Goal: Task Accomplishment & Management: Manage account settings

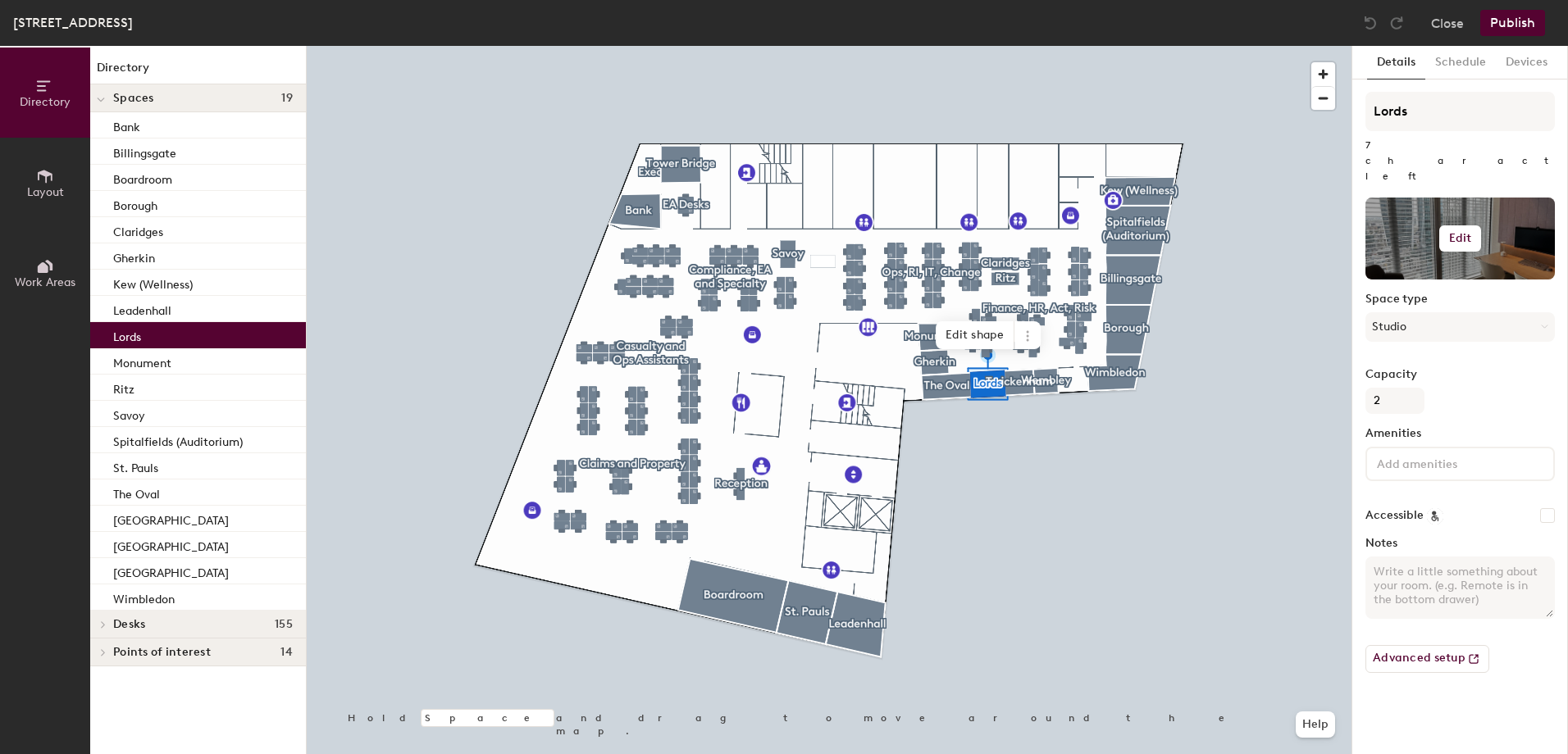
click at [1450, 232] on h6 "Edit" at bounding box center [1460, 239] width 23 height 13
click at [1440, 273] on input "file" at bounding box center [1473, 286] width 188 height 24
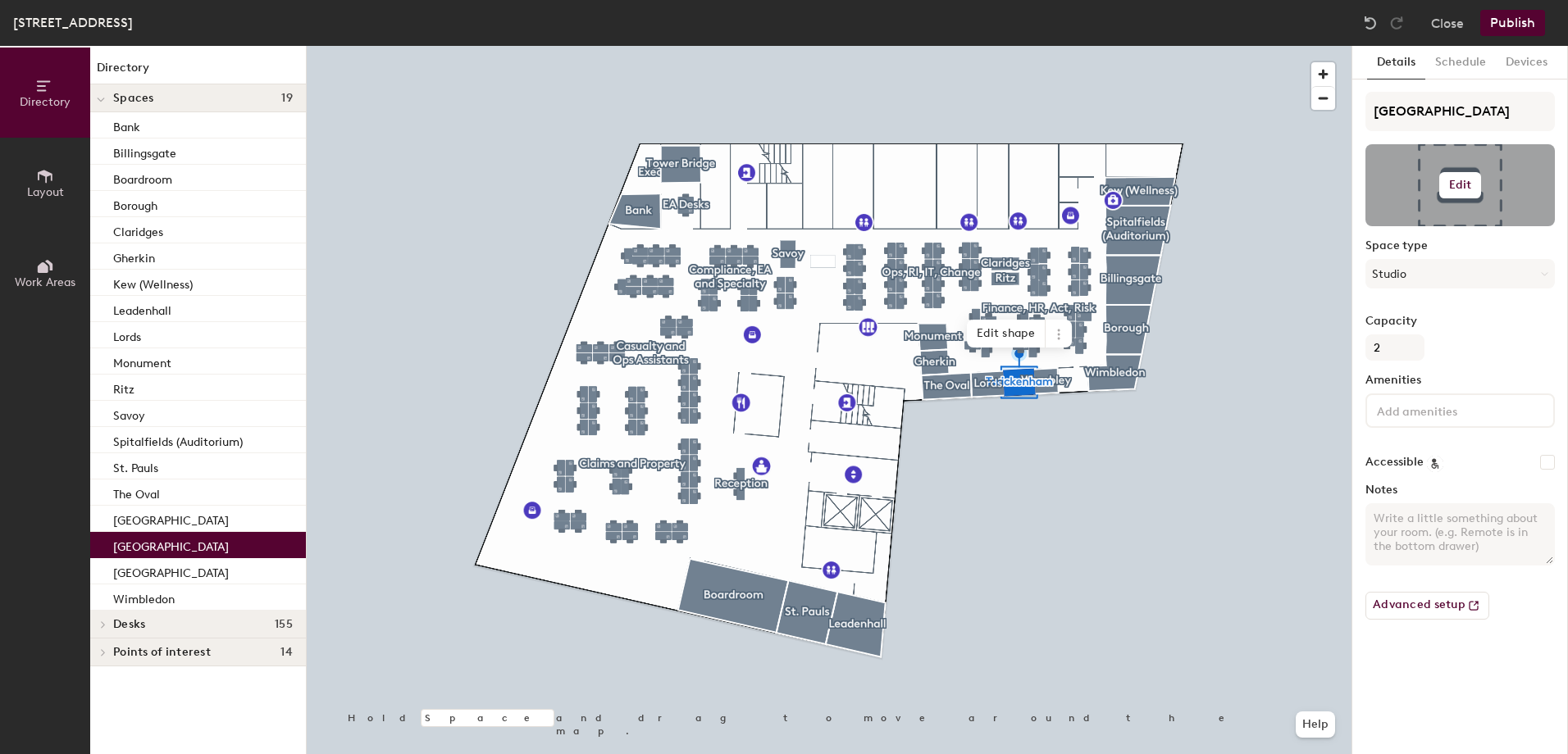
click at [1442, 178] on button "Edit" at bounding box center [1460, 185] width 43 height 26
click at [1433, 218] on div "Change photo" at bounding box center [1460, 228] width 188 height 21
click at [1449, 232] on input "file" at bounding box center [1473, 232] width 188 height 24
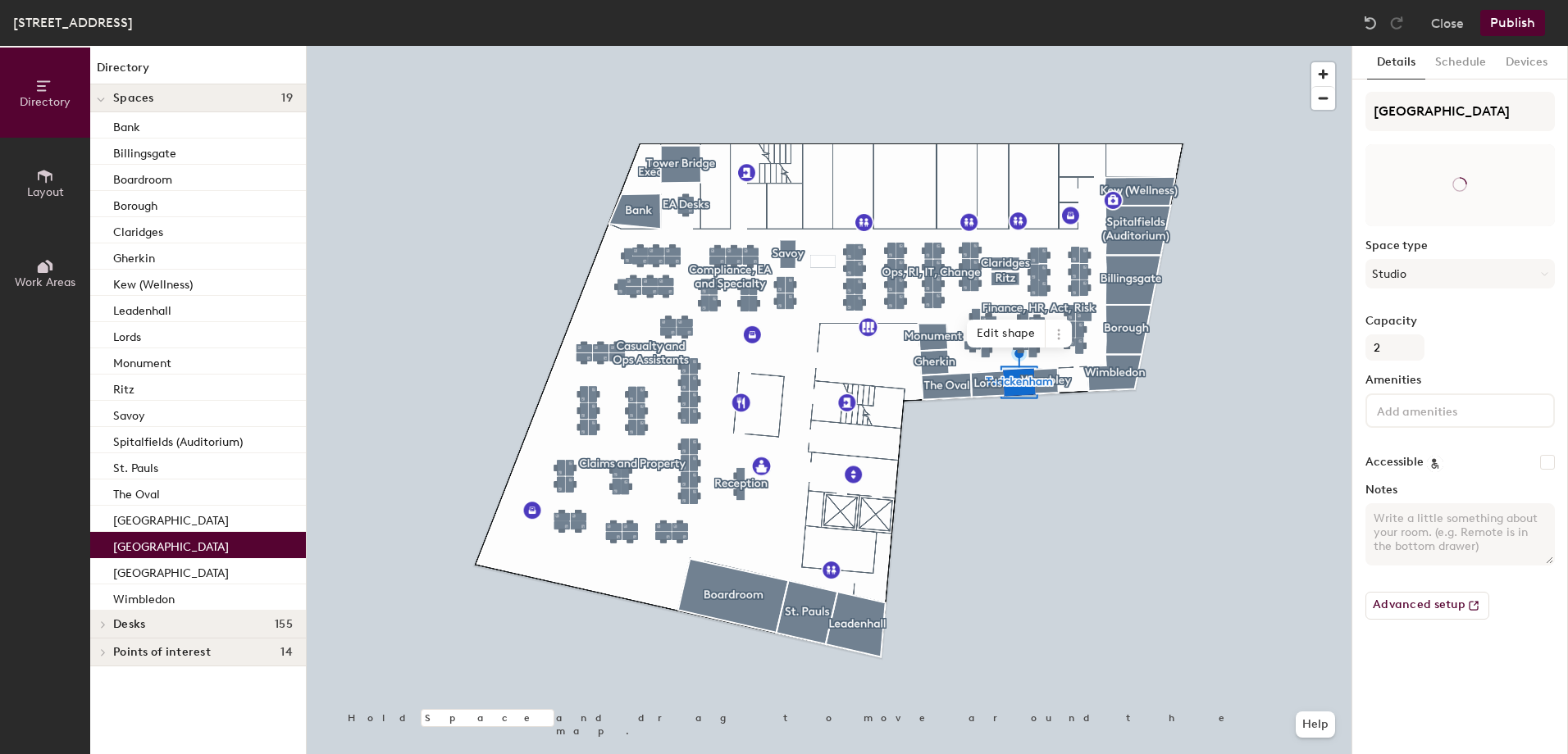
click at [246, 97] on h4 "Spaces 19" at bounding box center [202, 98] width 179 height 13
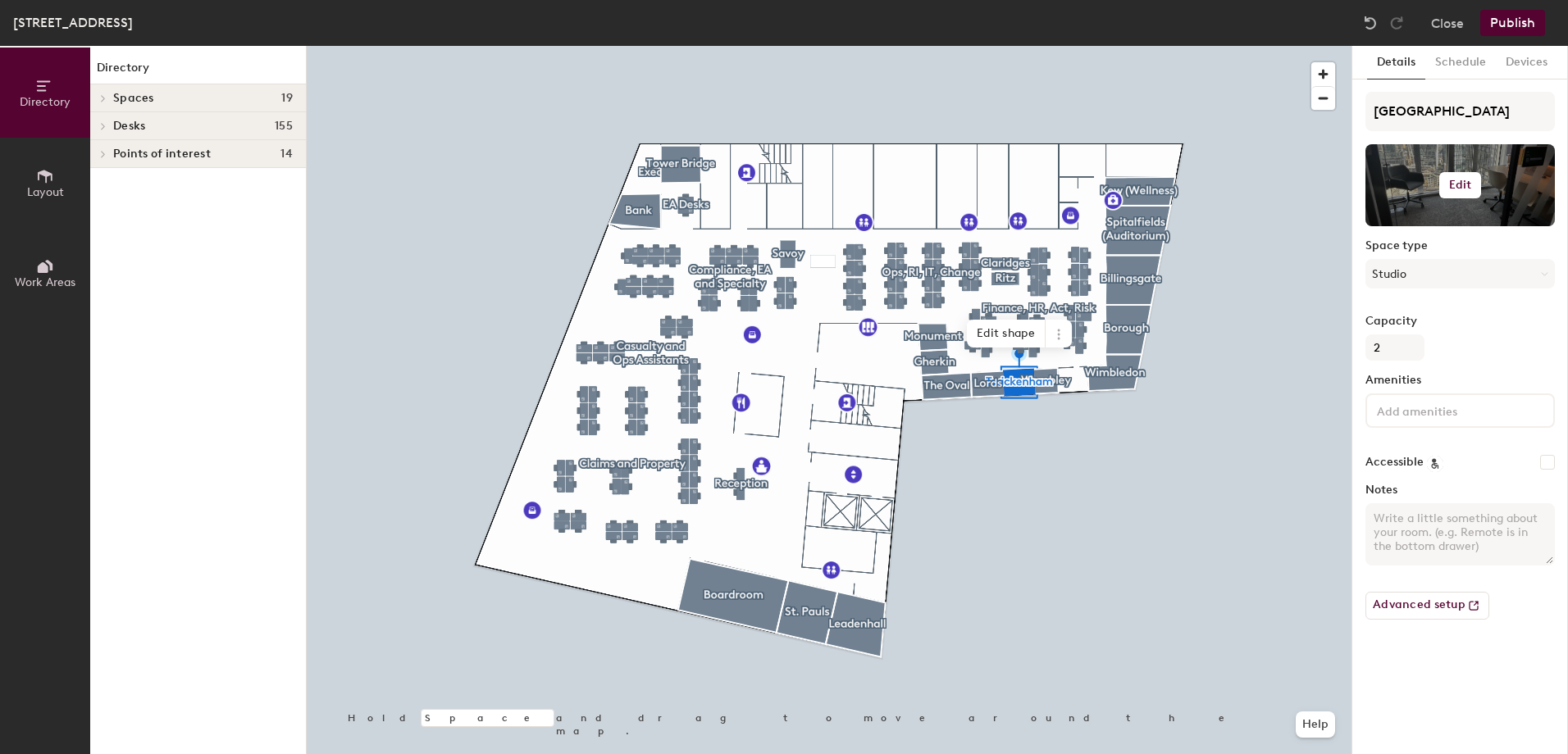
click at [1465, 184] on h6 "Edit" at bounding box center [1460, 185] width 23 height 13
click at [1440, 229] on input "file" at bounding box center [1473, 232] width 188 height 24
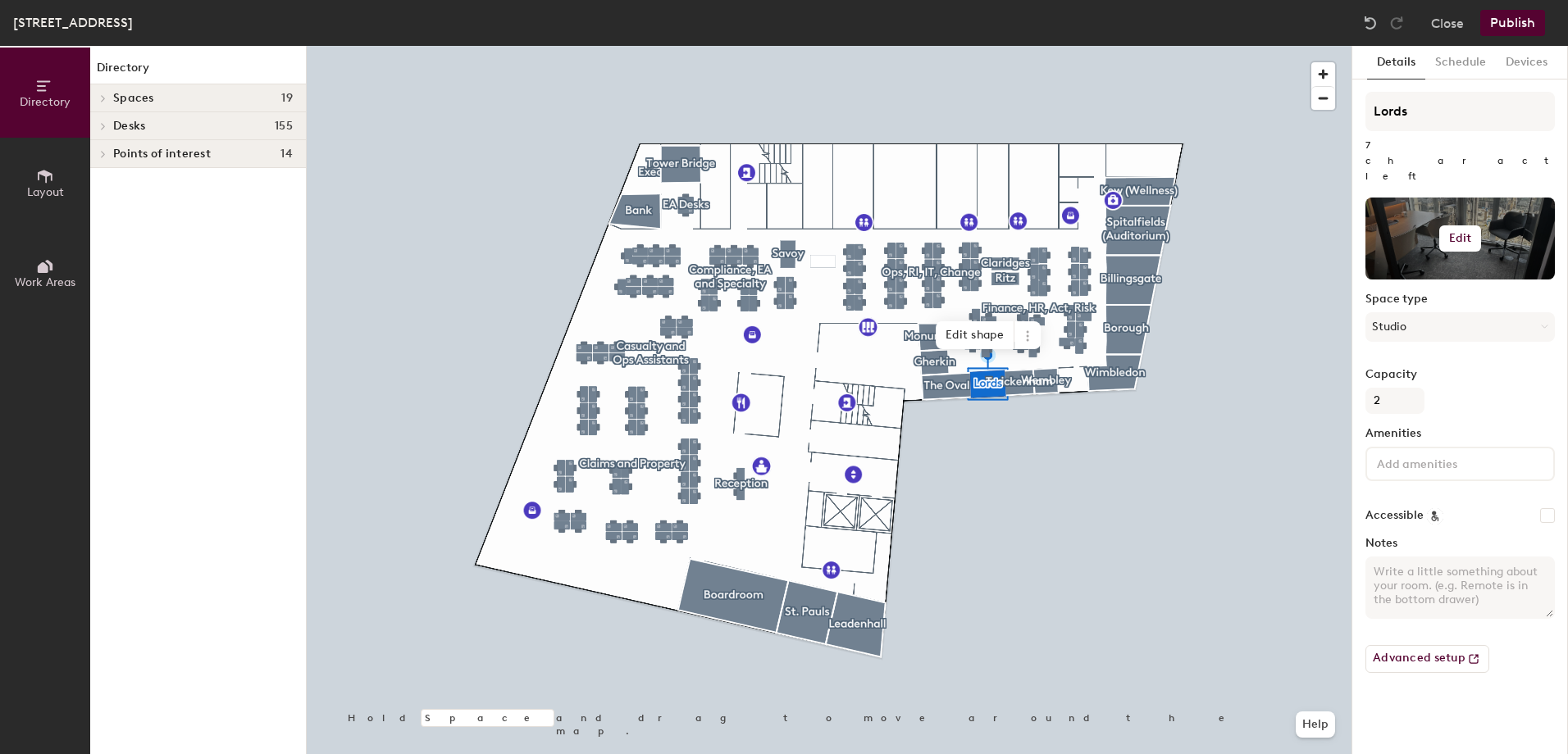
click at [1464, 225] on button "Edit" at bounding box center [1460, 239] width 43 height 26
click at [1454, 273] on input "file" at bounding box center [1473, 286] width 188 height 24
click at [1523, 16] on button "Publish" at bounding box center [1512, 23] width 65 height 26
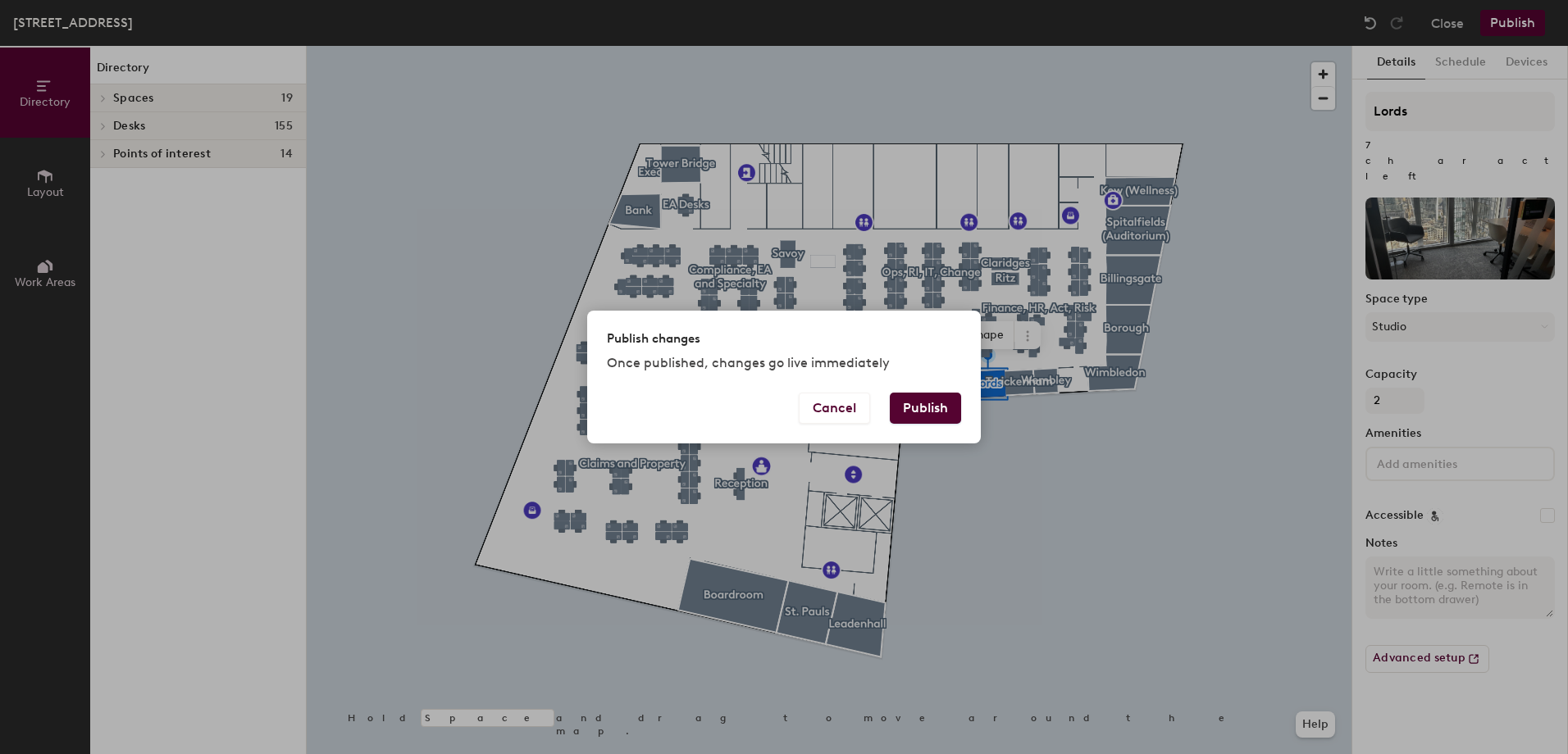
click at [926, 408] on button "Publish" at bounding box center [926, 408] width 72 height 31
